Goal: Complete application form

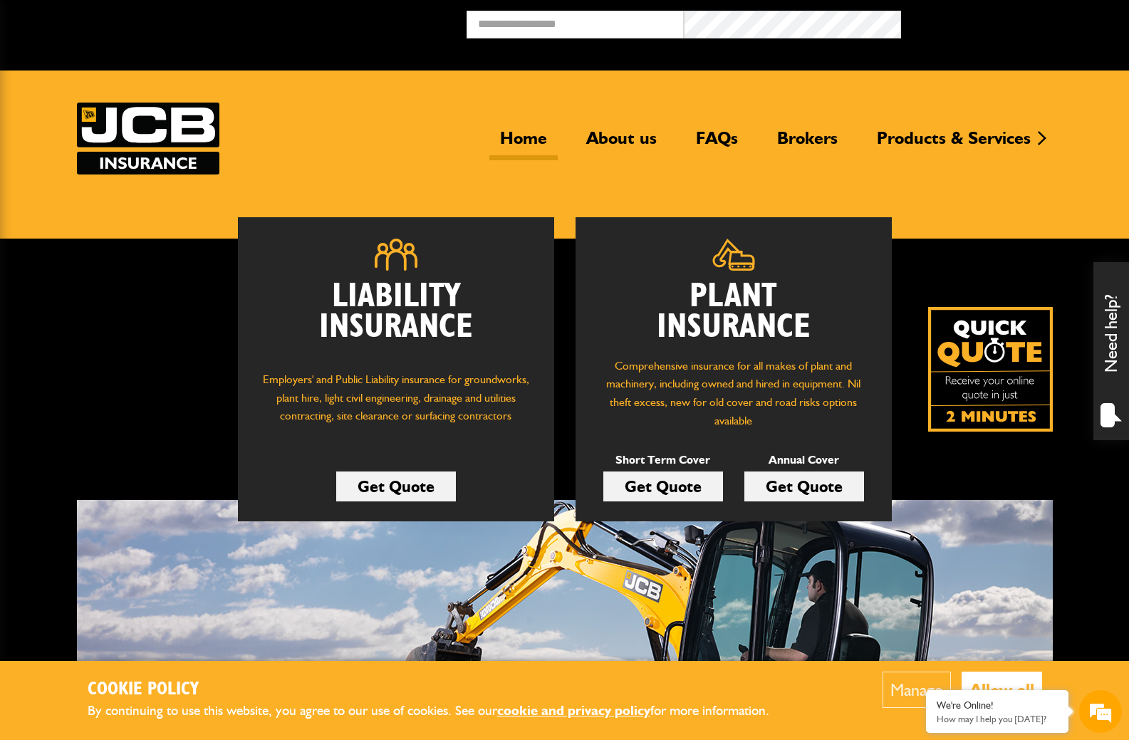
click at [787, 486] on link "Get Quote" at bounding box center [804, 486] width 120 height 30
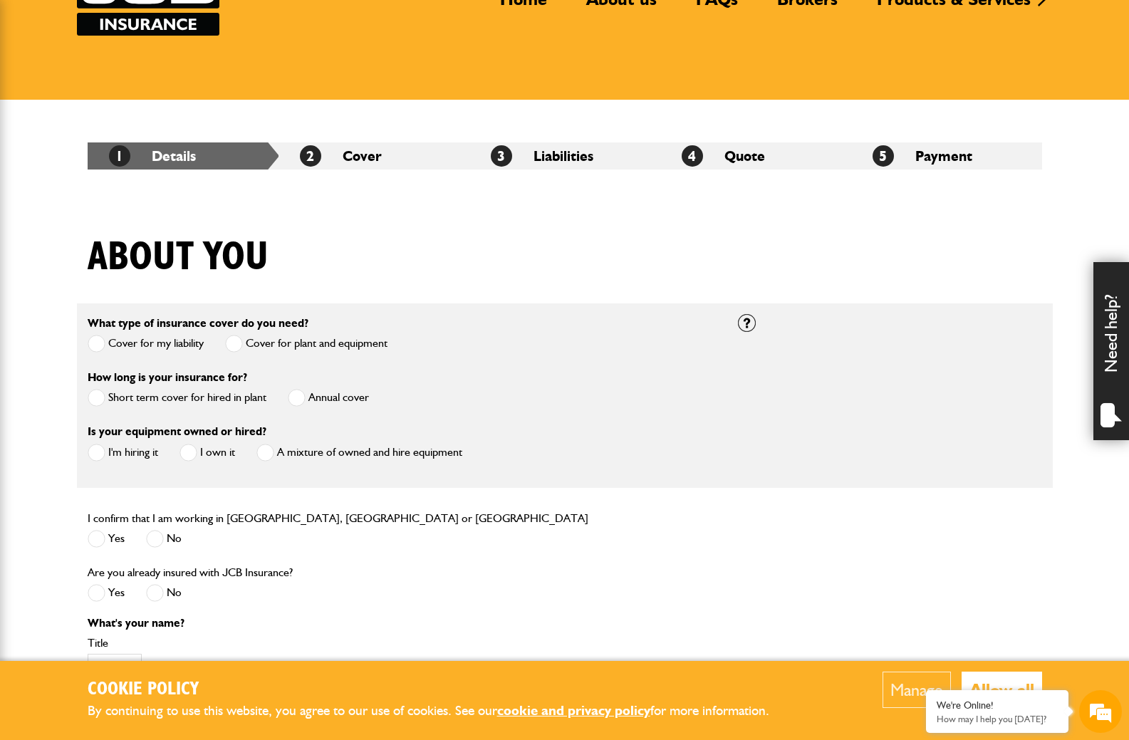
scroll to position [142, 0]
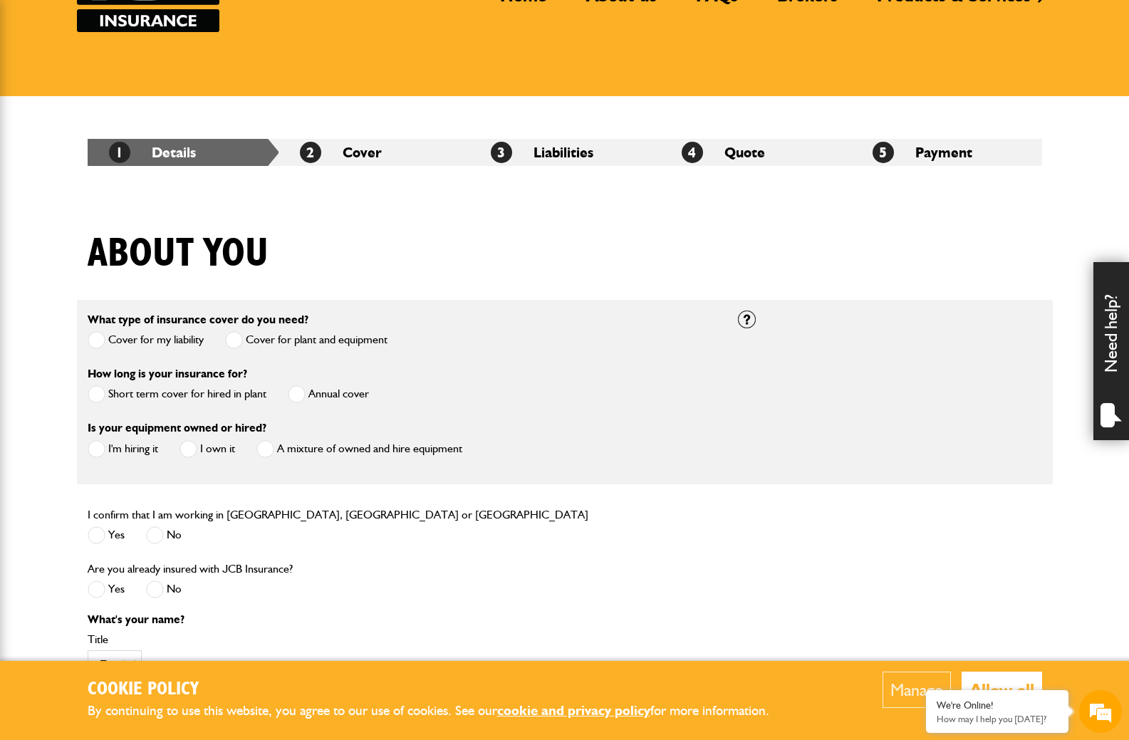
click at [300, 397] on span at bounding box center [297, 394] width 18 height 18
click at [93, 446] on span at bounding box center [97, 449] width 18 height 18
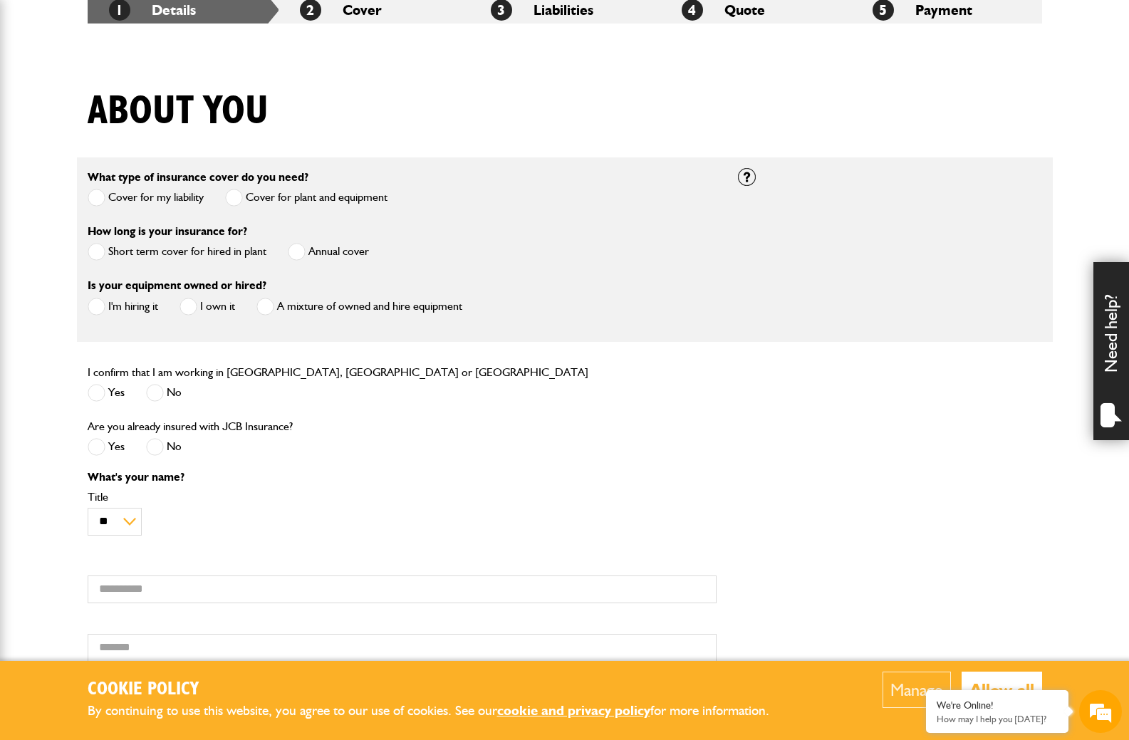
scroll to position [0, 0]
click at [100, 400] on span at bounding box center [97, 393] width 18 height 18
click at [160, 448] on span at bounding box center [155, 447] width 18 height 18
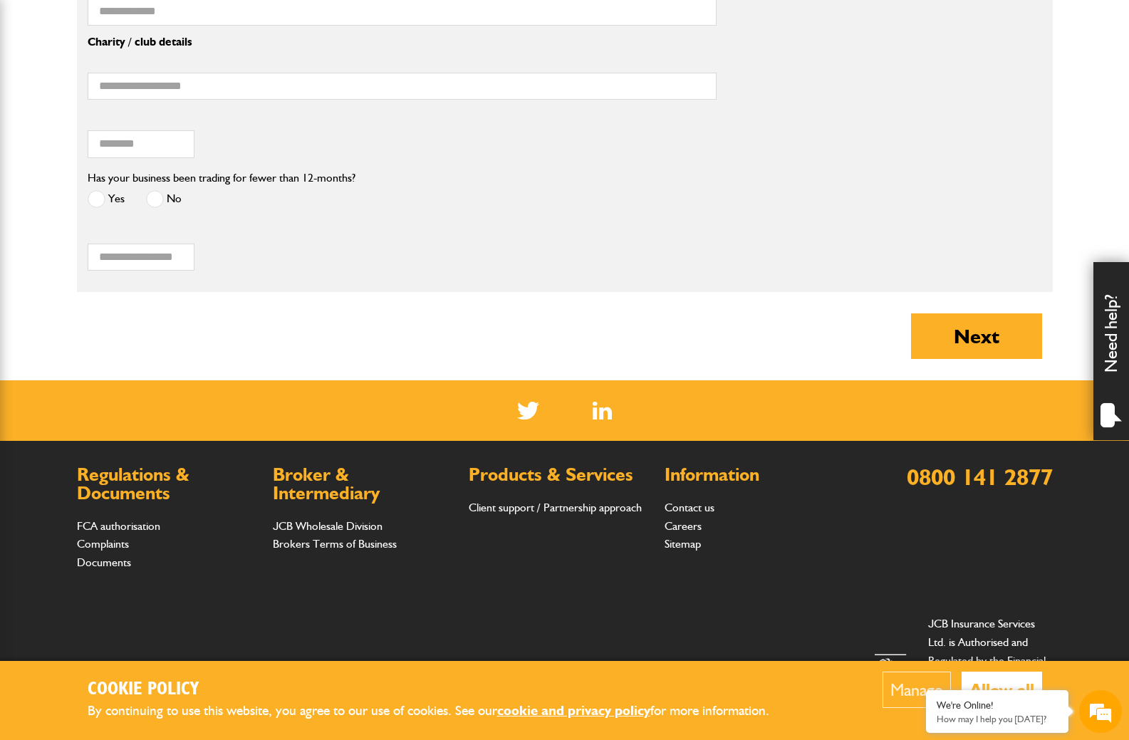
scroll to position [1282, 0]
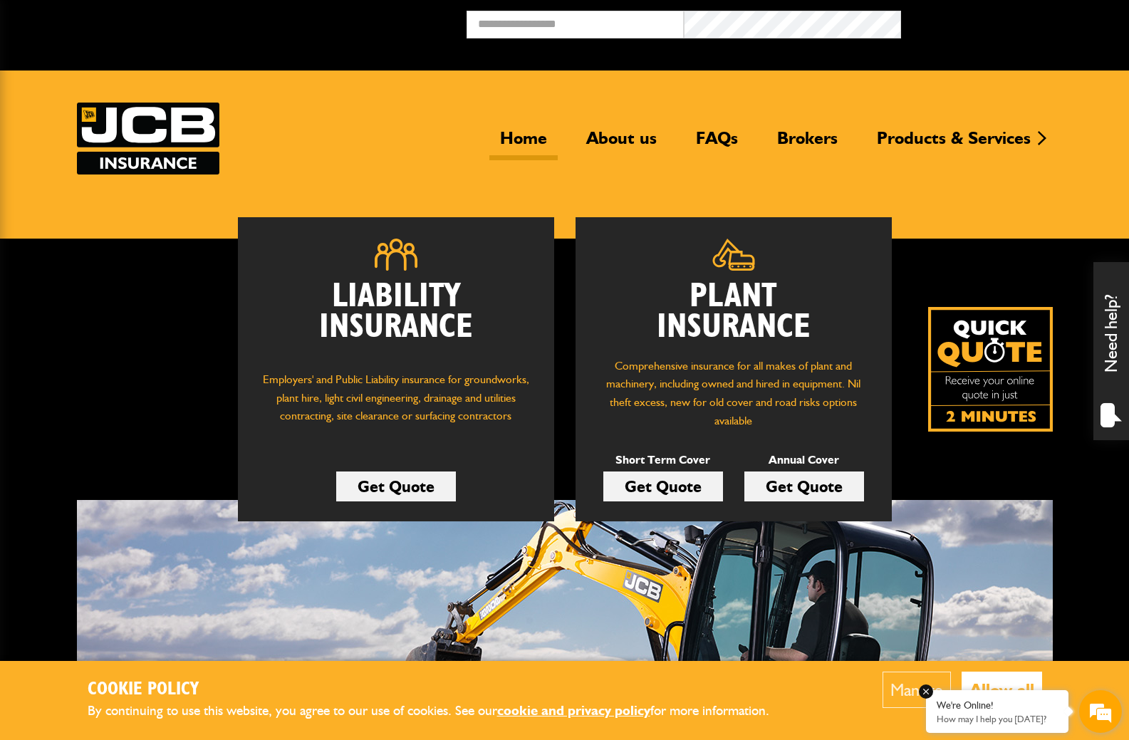
click at [928, 692] on em at bounding box center [926, 691] width 14 height 14
